Goal: Task Accomplishment & Management: Manage account settings

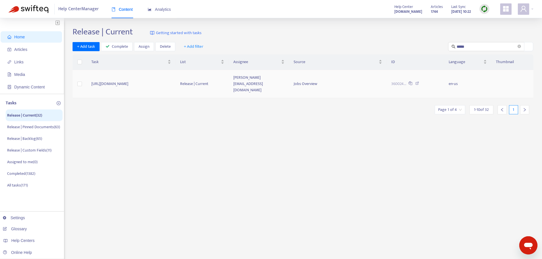
click at [314, 80] on span "Jobs Overview" at bounding box center [305, 83] width 24 height 7
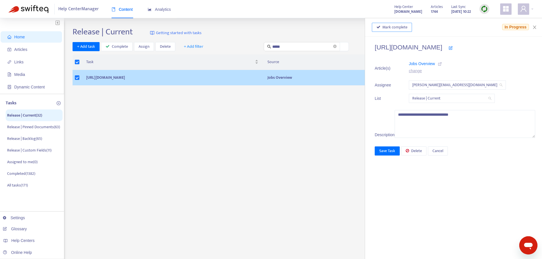
click at [402, 27] on button "Mark complete" at bounding box center [392, 27] width 40 height 9
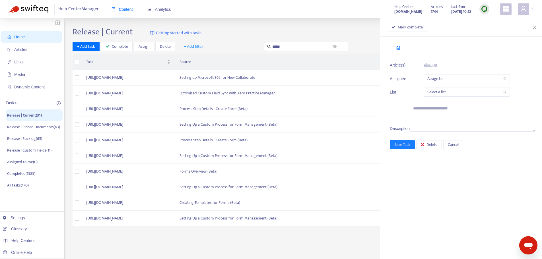
click at [336, 24] on div "Home Articles Links Media Dynamic Content Tasks Release | Current ( 31 ) Releas…" at bounding box center [271, 188] width 542 height 341
click at [536, 28] on icon "close" at bounding box center [534, 27] width 5 height 5
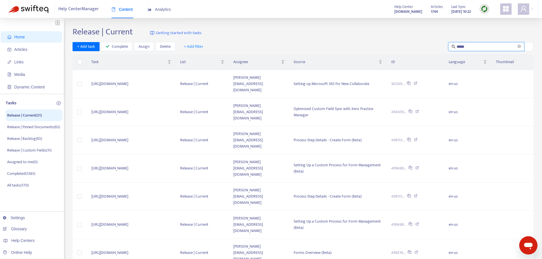
drag, startPoint x: 482, startPoint y: 45, endPoint x: 441, endPoint y: 47, distance: 41.0
click at [441, 47] on div "+ Add task Complete Assign Delete + Add filter *****" at bounding box center [302, 46] width 461 height 9
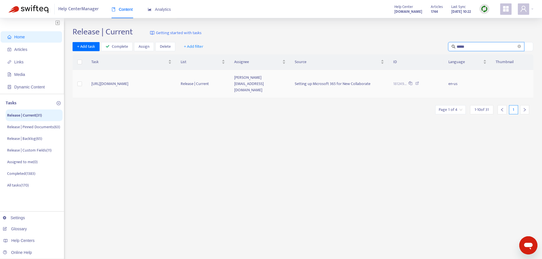
click at [419, 82] on icon at bounding box center [417, 84] width 4 height 5
click at [290, 75] on td "kelly.sofia@fyi.app" at bounding box center [259, 84] width 61 height 28
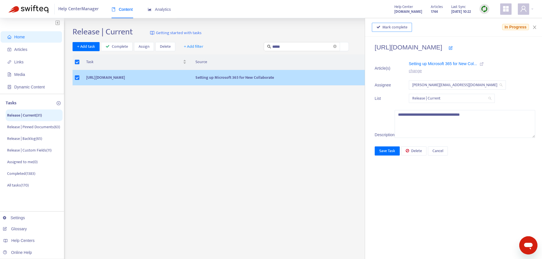
click at [403, 30] on button "Mark complete" at bounding box center [392, 27] width 40 height 9
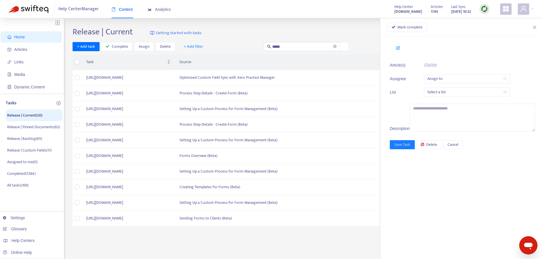
click at [537, 24] on div "Mark complete" at bounding box center [461, 27] width 162 height 18
click at [536, 26] on icon "close" at bounding box center [534, 27] width 5 height 5
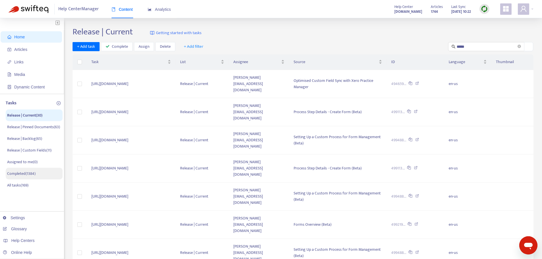
click at [24, 176] on p "Completed ( 1384 )" at bounding box center [21, 174] width 28 height 6
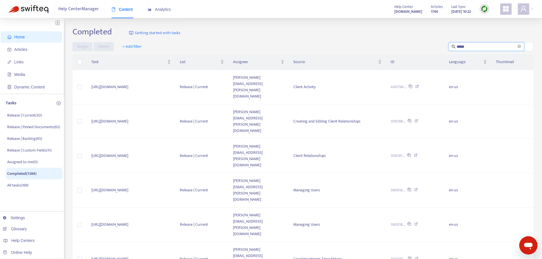
click at [487, 47] on input "*****" at bounding box center [486, 46] width 60 height 6
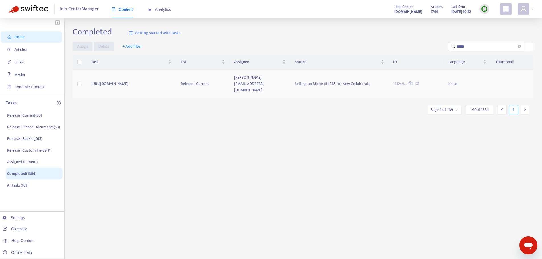
click at [290, 81] on td "kelly.sofia@fyi.app" at bounding box center [259, 84] width 61 height 28
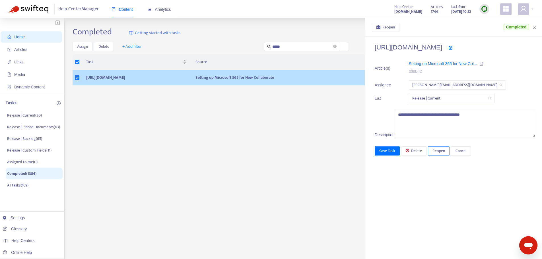
click at [445, 154] on span "Reopen" at bounding box center [438, 151] width 13 height 6
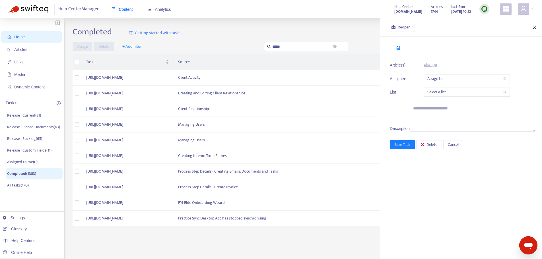
click at [533, 26] on icon "close" at bounding box center [534, 27] width 5 height 5
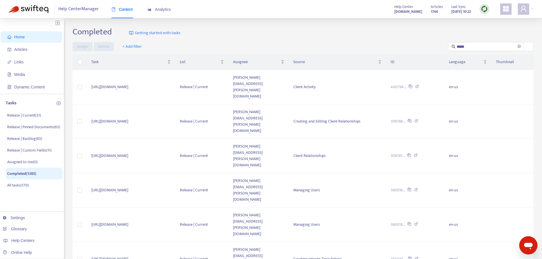
click at [343, 38] on div "Completed Getting started with tasks" at bounding box center [302, 33] width 461 height 13
click at [34, 117] on p "Release | Current ( 31 )" at bounding box center [24, 116] width 34 height 6
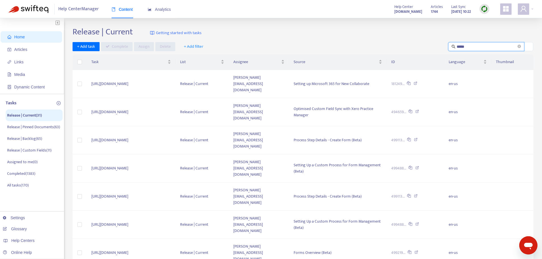
drag, startPoint x: 482, startPoint y: 45, endPoint x: 429, endPoint y: 47, distance: 53.8
click at [429, 47] on div "+ Add task Complete Assign Delete + Add filter *****" at bounding box center [302, 46] width 461 height 9
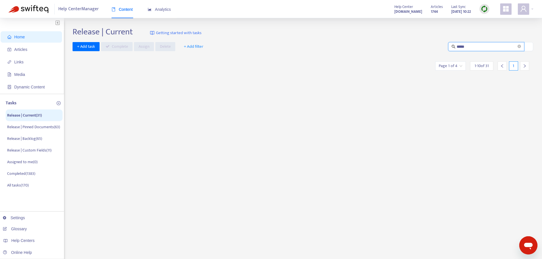
type input "*****"
click at [519, 46] on icon "close-circle" at bounding box center [518, 46] width 3 height 3
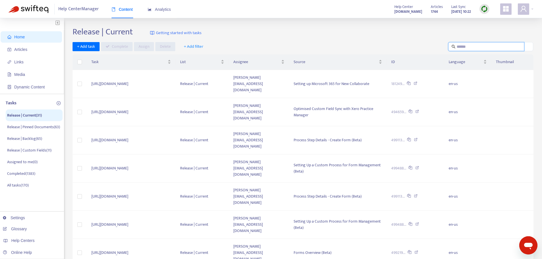
click at [196, 45] on span "+ Add filter" at bounding box center [194, 46] width 20 height 7
click at [192, 74] on span "Assignee" at bounding box center [197, 76] width 28 height 6
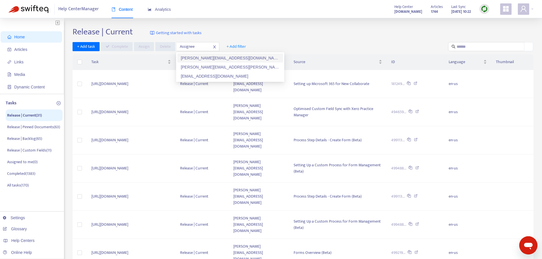
click at [199, 59] on div "kelly.sofia@fyi.app" at bounding box center [230, 58] width 99 height 6
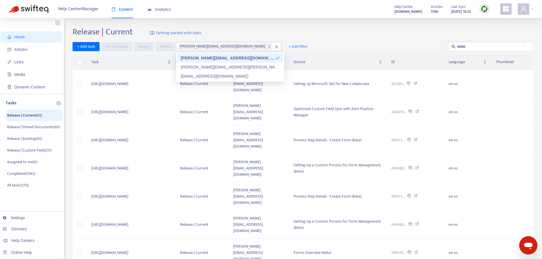
click at [340, 28] on div "Release | Current Getting started with tasks" at bounding box center [302, 33] width 461 height 13
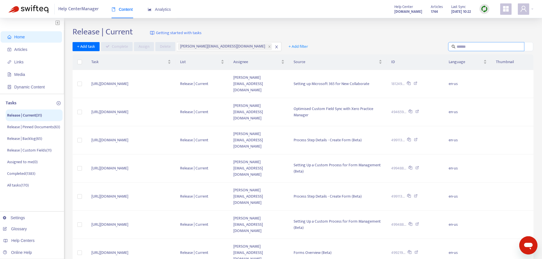
click at [477, 48] on input "text" at bounding box center [486, 46] width 60 height 6
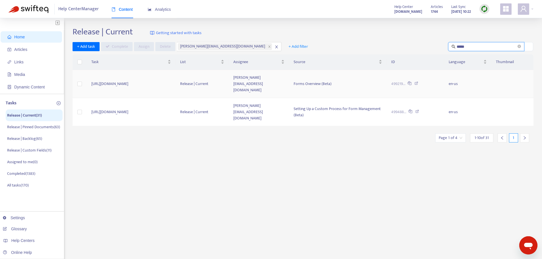
type input "*****"
click at [418, 82] on icon at bounding box center [416, 84] width 4 height 5
click at [517, 49] on span at bounding box center [518, 46] width 3 height 5
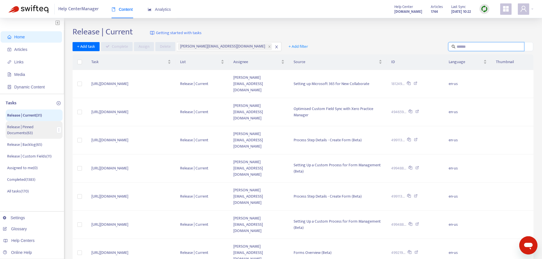
click at [36, 125] on p "Release | Pinned Documents ( 63 )" at bounding box center [30, 130] width 47 height 12
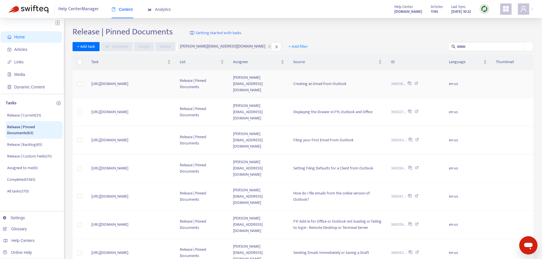
click at [418, 82] on icon at bounding box center [416, 84] width 4 height 5
click at [261, 72] on td "kelly.sofia@fyi.app" at bounding box center [258, 84] width 60 height 28
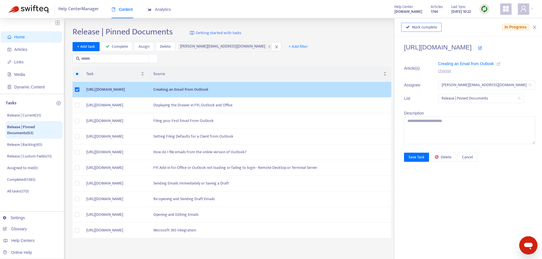
click at [412, 24] on span "Mark complete" at bounding box center [424, 27] width 25 height 6
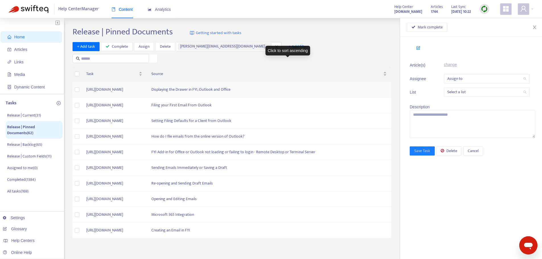
click at [287, 82] on td "Displaying the Drawer in FYI, Outlook and Office" at bounding box center [269, 90] width 244 height 16
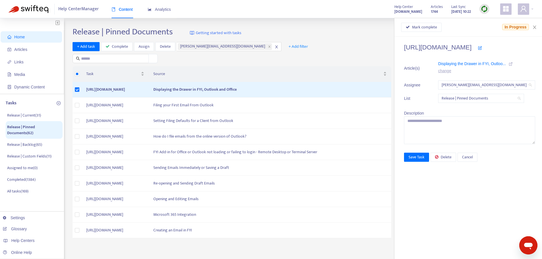
click at [508, 67] on link at bounding box center [510, 64] width 4 height 6
click at [508, 65] on icon at bounding box center [510, 64] width 4 height 4
click at [508, 64] on icon at bounding box center [510, 64] width 4 height 4
click at [412, 28] on span "Mark complete" at bounding box center [424, 27] width 25 height 6
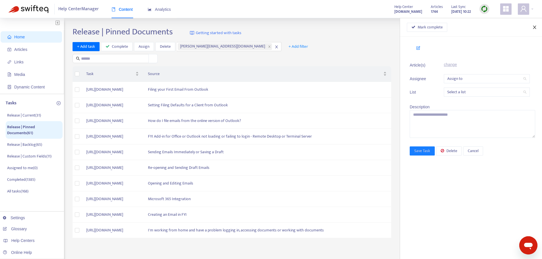
click at [536, 26] on icon "close" at bounding box center [534, 27] width 5 height 5
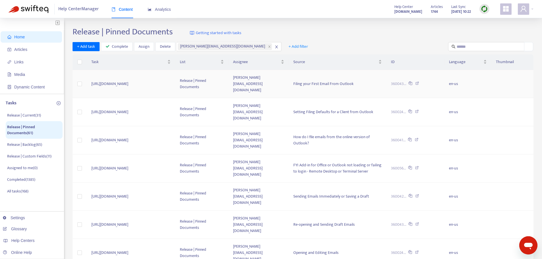
click at [346, 81] on span "Filing your First Email From Outlook" at bounding box center [323, 83] width 60 height 7
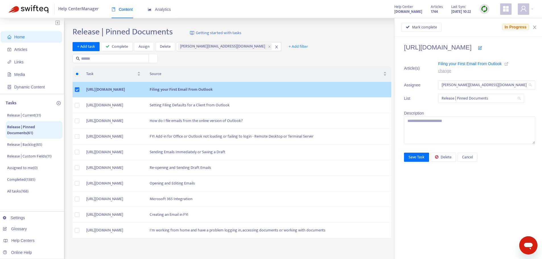
click at [504, 66] on link at bounding box center [506, 64] width 4 height 6
click at [412, 27] on span "Mark complete" at bounding box center [424, 27] width 25 height 6
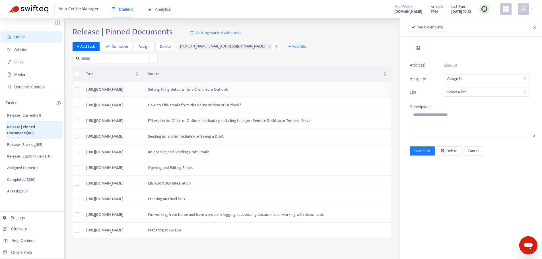
click at [313, 82] on td "Setting Filing Defaults for a Client from Outlook" at bounding box center [267, 90] width 248 height 16
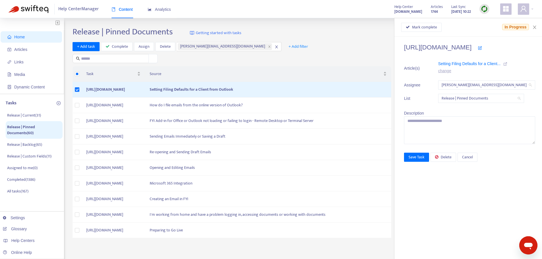
click at [503, 63] on icon at bounding box center [505, 64] width 4 height 4
click at [412, 27] on span "Mark complete" at bounding box center [424, 27] width 25 height 6
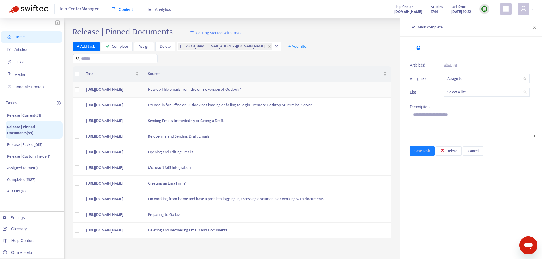
click at [306, 82] on td "How do I file emails from the online version of Outlook?" at bounding box center [267, 90] width 248 height 16
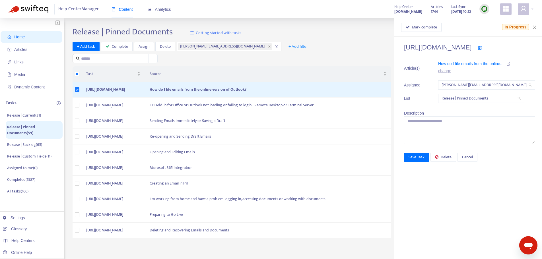
click at [506, 65] on icon at bounding box center [508, 64] width 4 height 4
click at [401, 30] on button "Mark complete" at bounding box center [421, 27] width 40 height 9
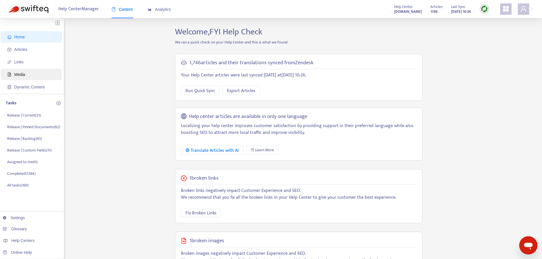
click at [28, 75] on span "Media" at bounding box center [32, 74] width 50 height 11
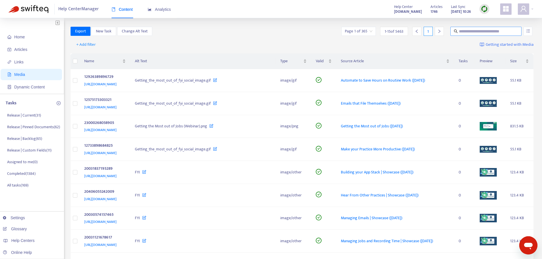
click at [473, 34] on span at bounding box center [485, 31] width 71 height 9
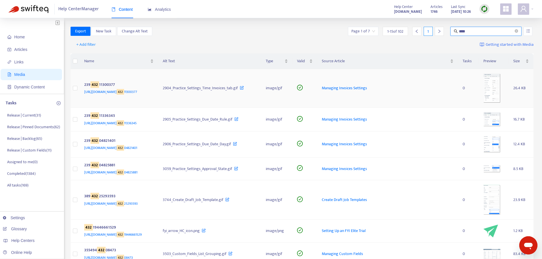
type input "****"
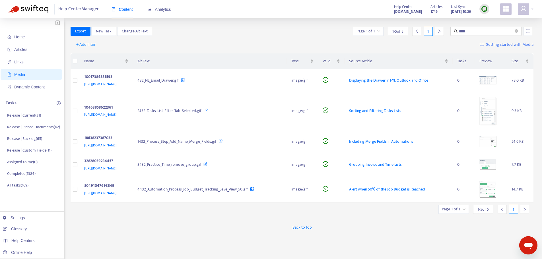
click at [287, 28] on div "Export New Task Change Alt Text Page 1 of 1 1 - 5 of 5 1 ****" at bounding box center [302, 31] width 463 height 9
